Goal: Use online tool/utility: Utilize a website feature to perform a specific function

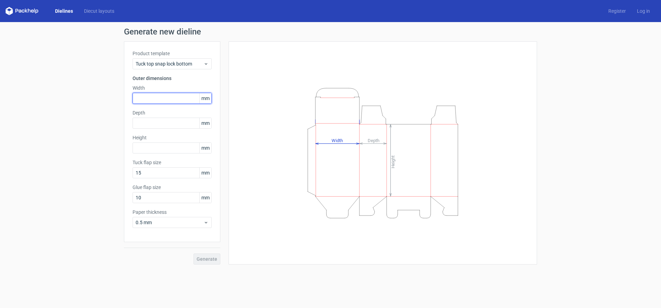
click at [162, 99] on input "text" at bounding box center [172, 98] width 79 height 11
type input "273"
click at [164, 117] on div "Depth mm" at bounding box center [172, 118] width 79 height 19
click at [162, 122] on input "text" at bounding box center [172, 122] width 79 height 11
type input "103"
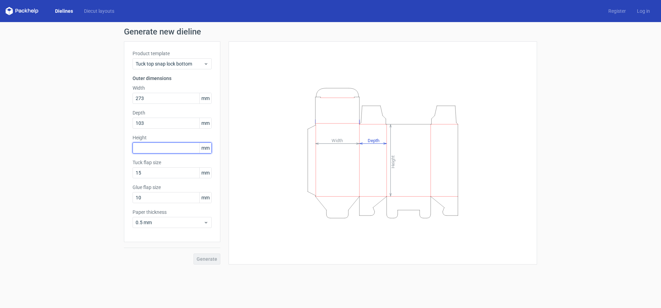
click at [161, 148] on input "text" at bounding box center [172, 147] width 79 height 11
type input "87"
click at [204, 258] on span "Generate" at bounding box center [207, 258] width 21 height 5
